Goal: Transaction & Acquisition: Purchase product/service

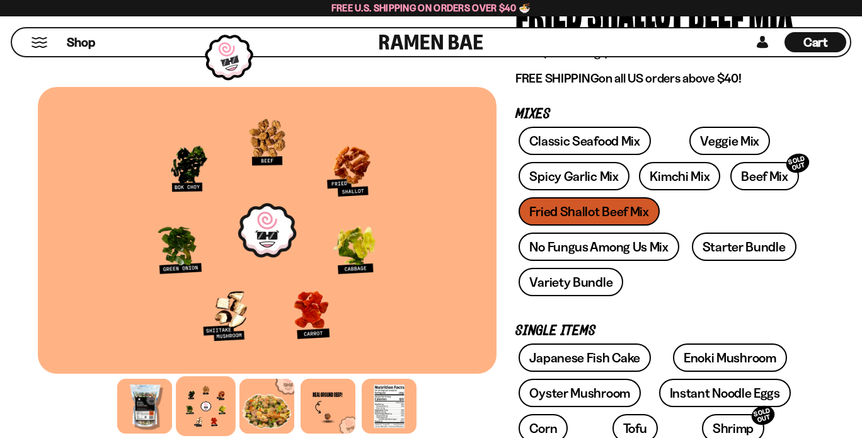
scroll to position [126, 0]
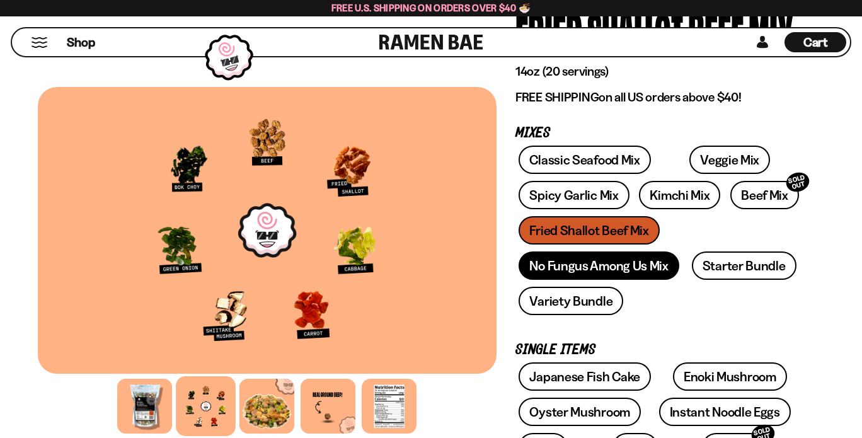
click at [631, 269] on link "No Fungus Among Us Mix" at bounding box center [599, 265] width 160 height 28
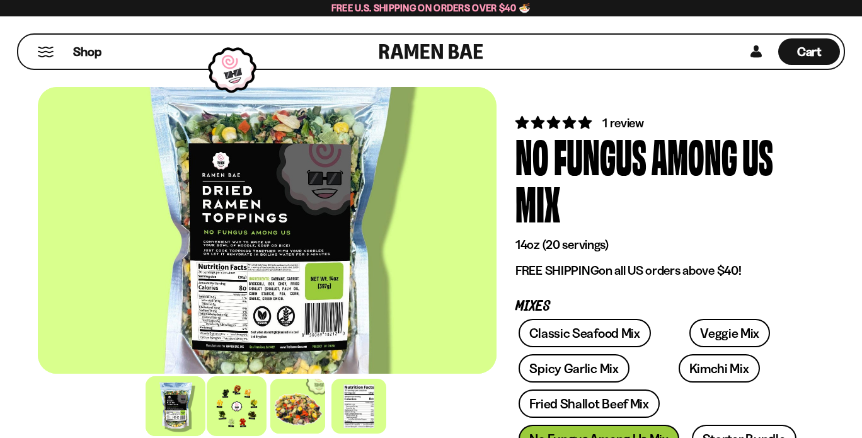
click at [249, 413] on div at bounding box center [237, 406] width 60 height 60
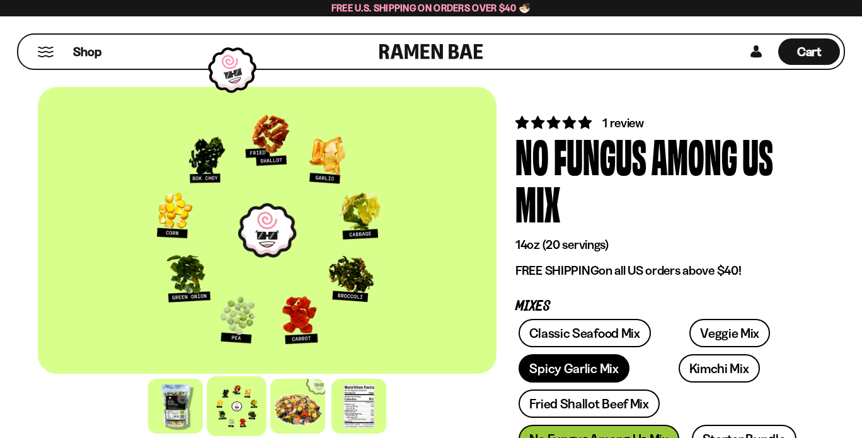
scroll to position [63, 0]
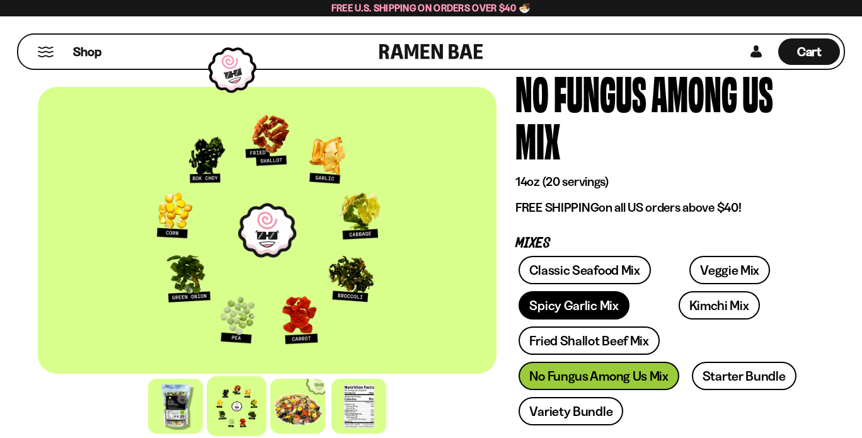
click at [592, 313] on link "Spicy Garlic Mix" at bounding box center [574, 305] width 110 height 28
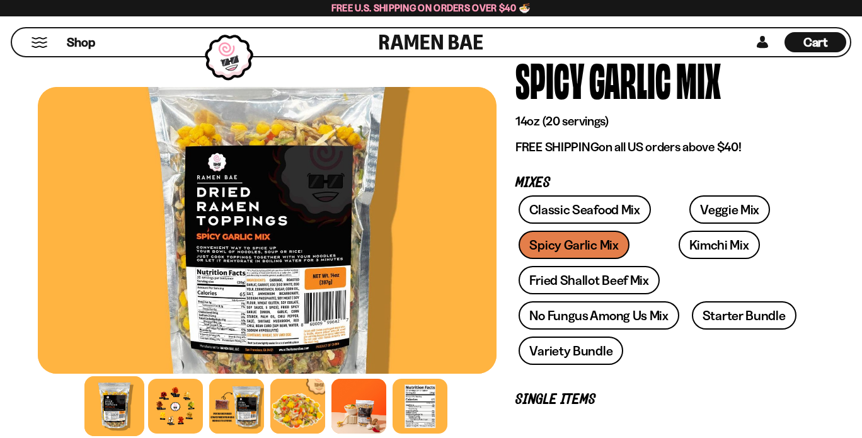
scroll to position [126, 0]
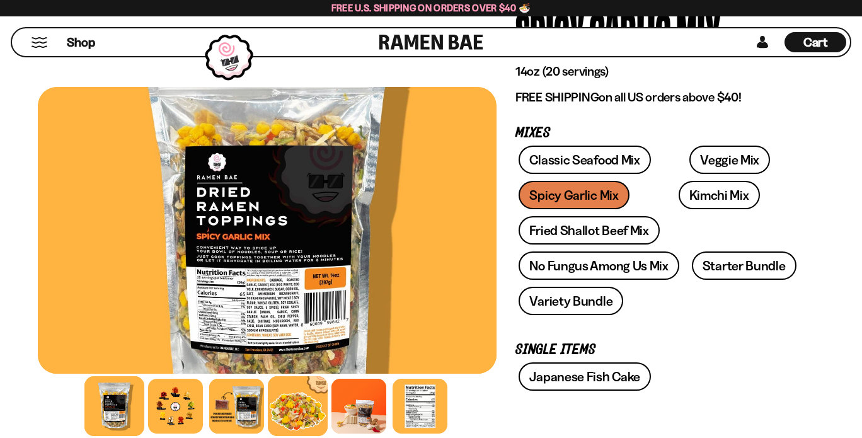
click at [297, 400] on div at bounding box center [298, 406] width 60 height 60
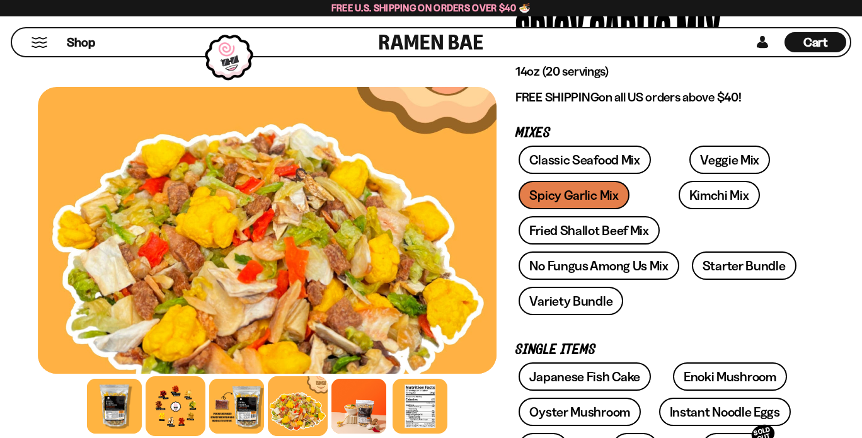
click at [187, 401] on div at bounding box center [176, 406] width 60 height 60
